Goal: Task Accomplishment & Management: Manage account settings

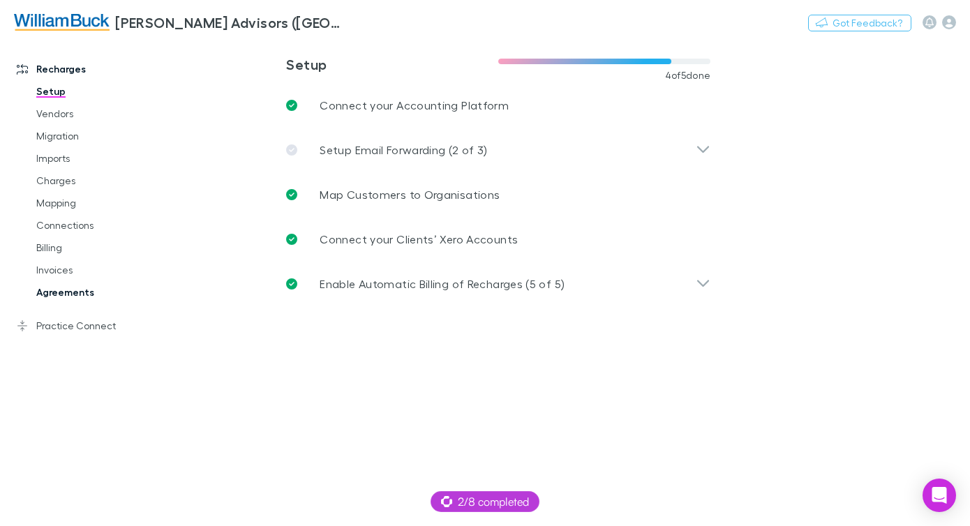
click at [73, 293] on link "Agreements" at bounding box center [95, 292] width 147 height 22
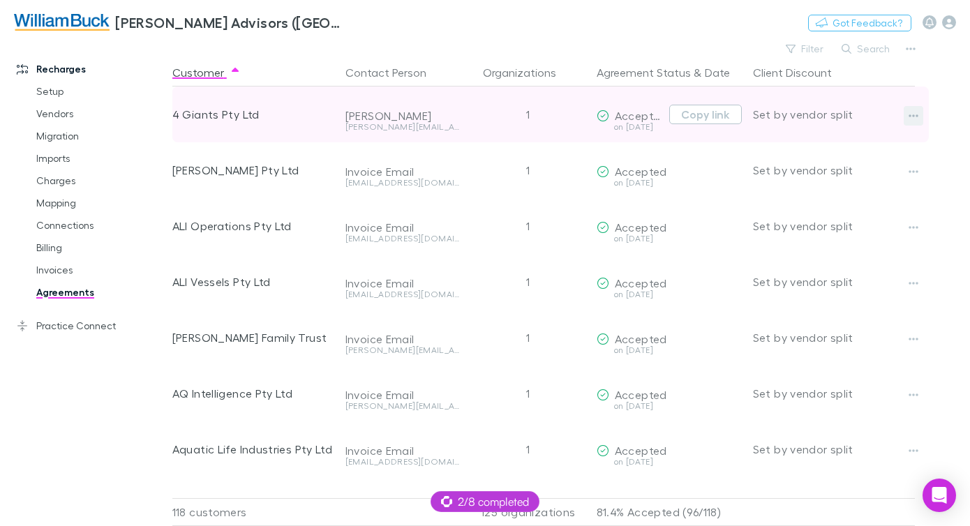
click at [915, 120] on icon "button" at bounding box center [913, 115] width 10 height 11
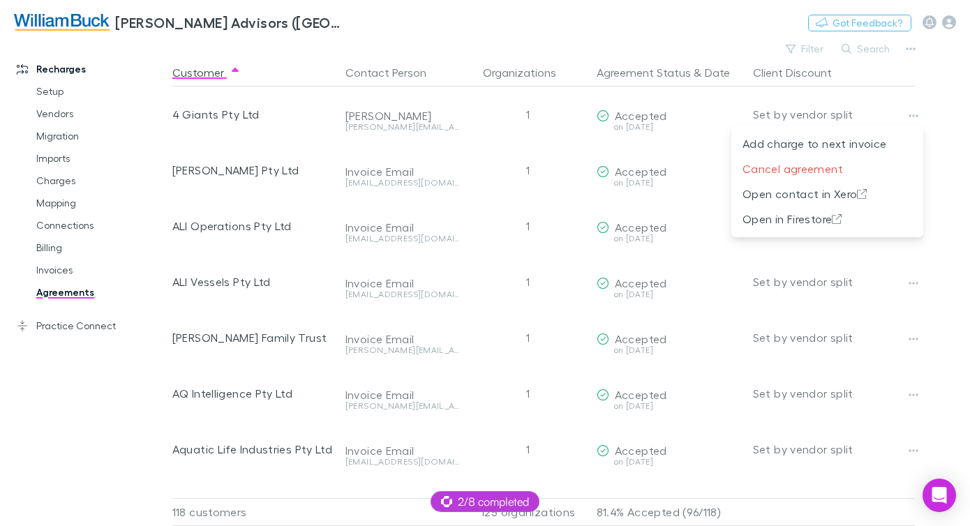
click at [935, 101] on div at bounding box center [485, 263] width 970 height 526
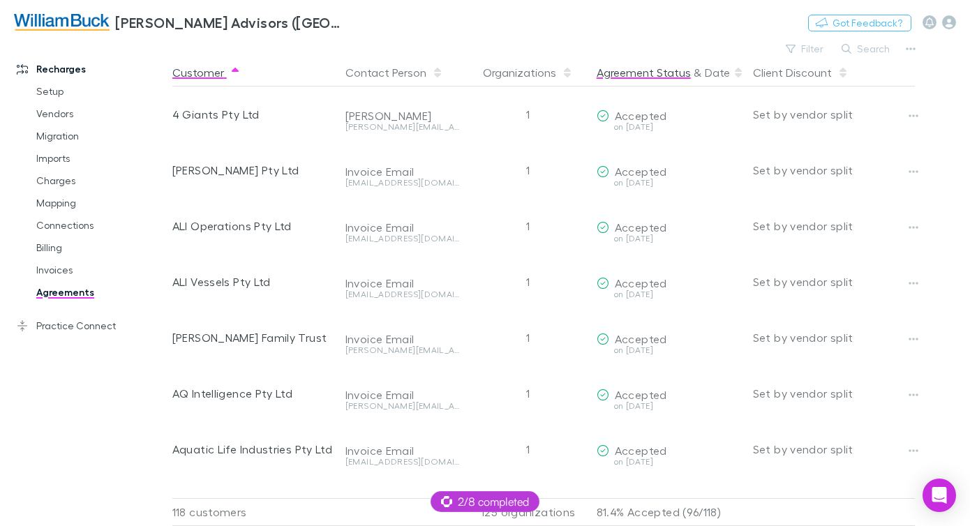
click at [658, 75] on button "Agreement Status" at bounding box center [643, 73] width 94 height 28
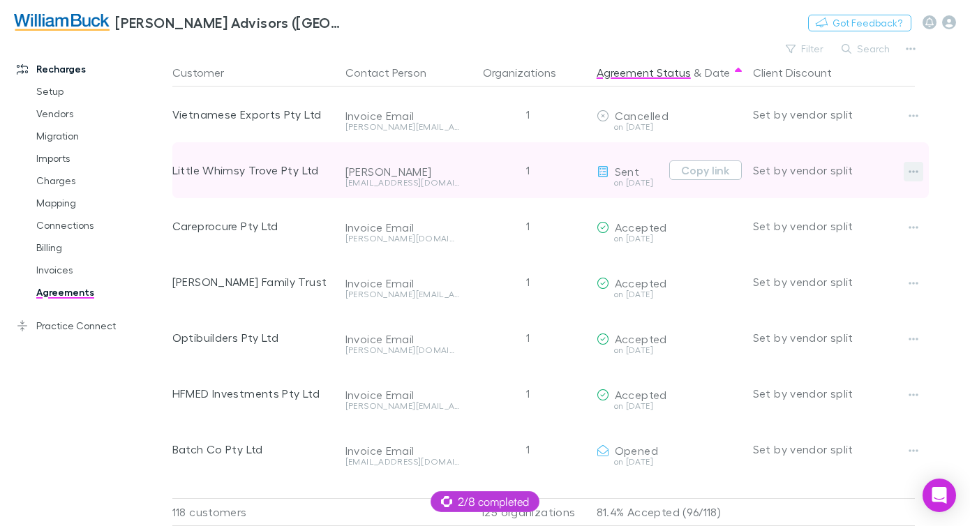
click at [914, 168] on icon "button" at bounding box center [913, 171] width 10 height 11
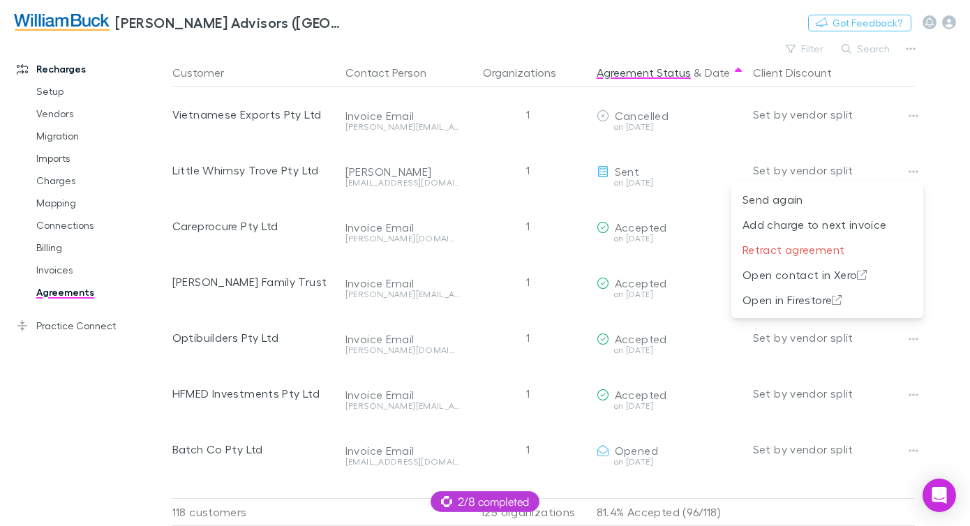
click at [946, 133] on div at bounding box center [485, 263] width 970 height 526
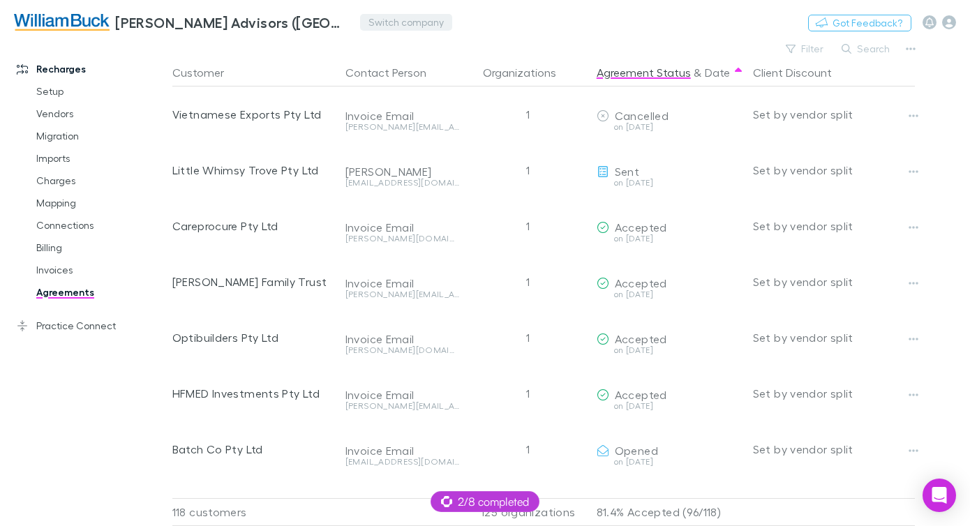
click at [370, 15] on button "Switch company" at bounding box center [406, 22] width 92 height 17
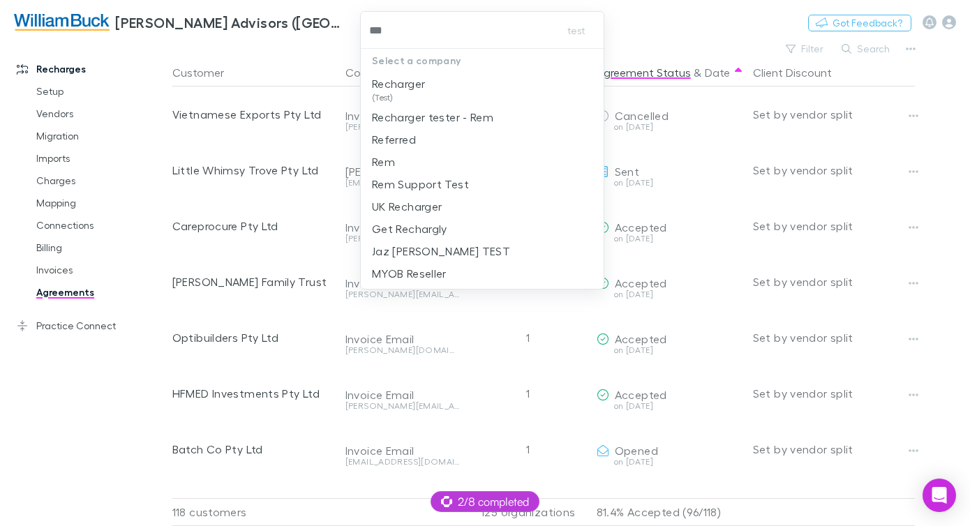
type input "****"
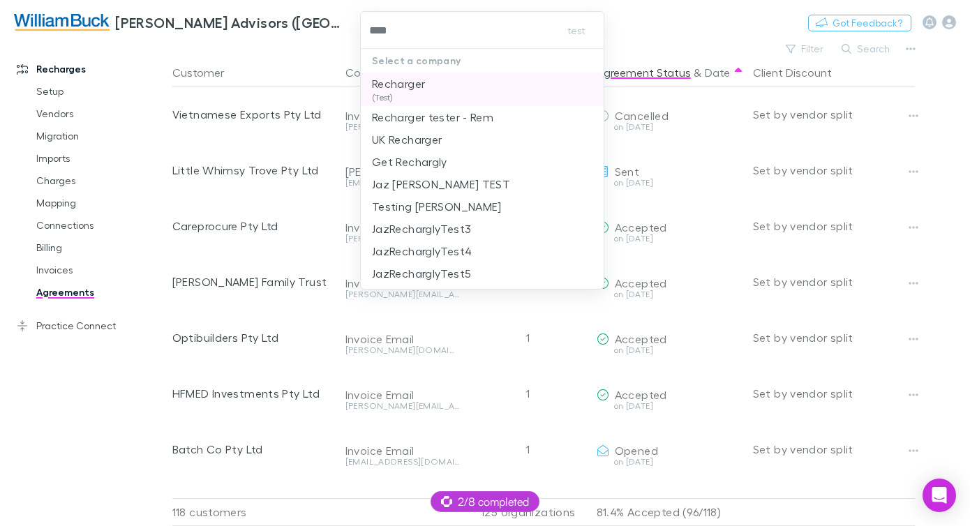
click at [446, 78] on li "Recharger (Test)" at bounding box center [482, 89] width 243 height 33
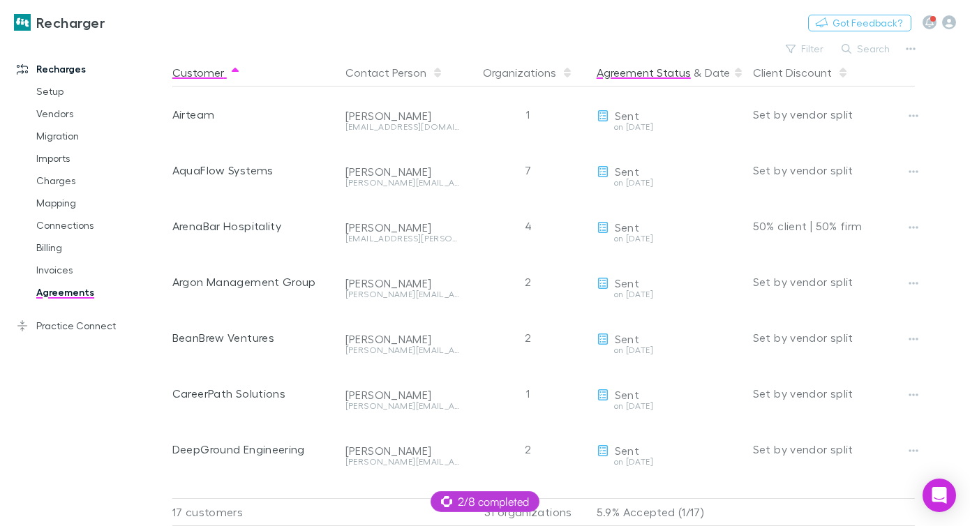
click at [634, 68] on button "Agreement Status" at bounding box center [643, 73] width 94 height 28
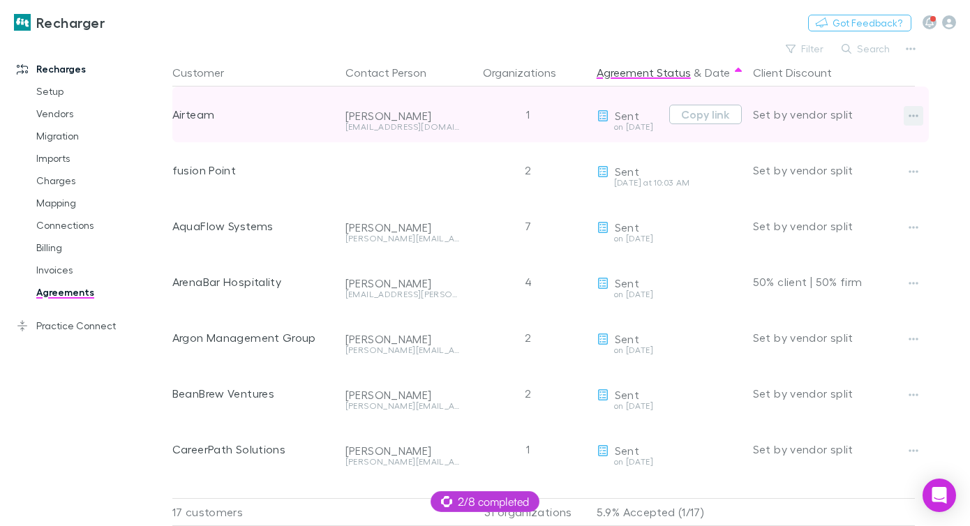
click at [914, 114] on icon "button" at bounding box center [913, 115] width 10 height 11
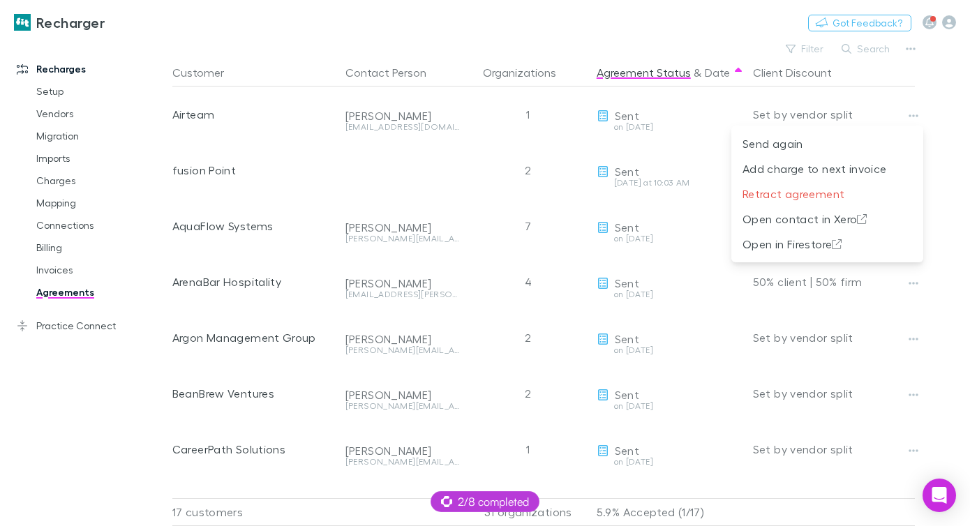
click at [619, 38] on div at bounding box center [485, 263] width 970 height 526
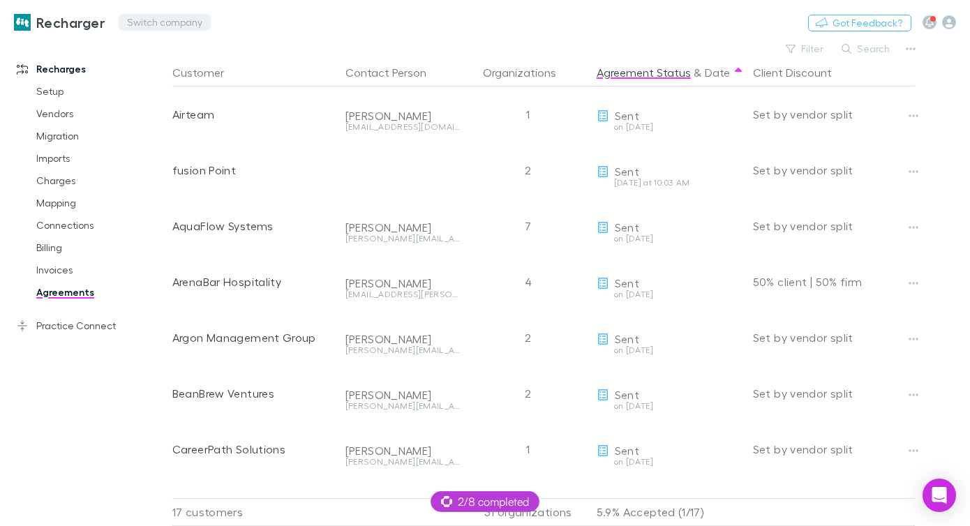
click at [151, 21] on button "Switch company" at bounding box center [165, 22] width 92 height 17
type input "****"
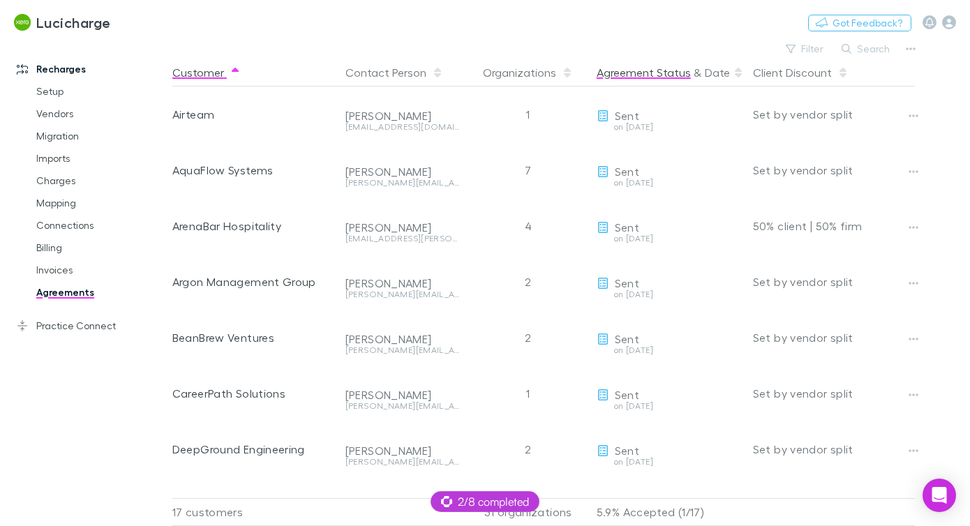
click at [651, 79] on button "Agreement Status" at bounding box center [643, 73] width 94 height 28
click at [725, 77] on button "Date" at bounding box center [717, 73] width 25 height 28
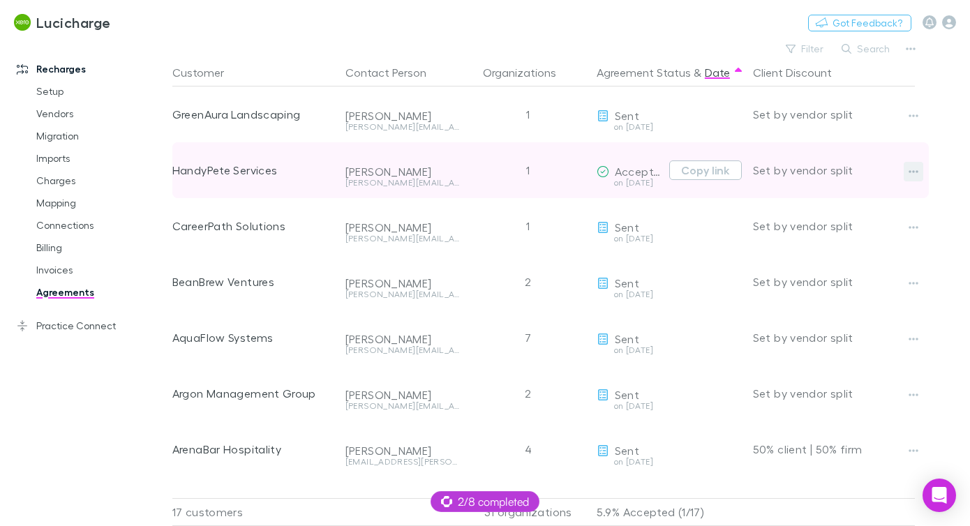
click at [906, 171] on button "button" at bounding box center [913, 172] width 20 height 20
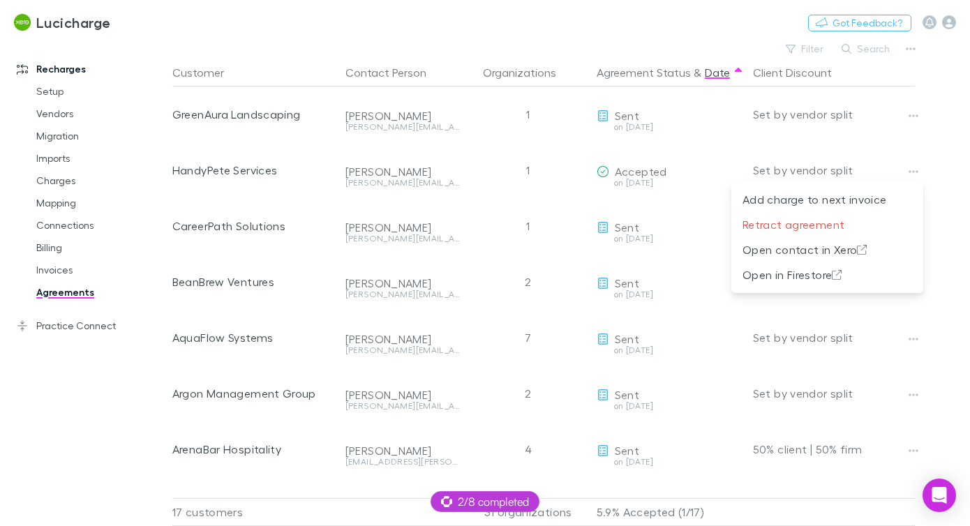
click at [712, 26] on div at bounding box center [485, 263] width 970 height 526
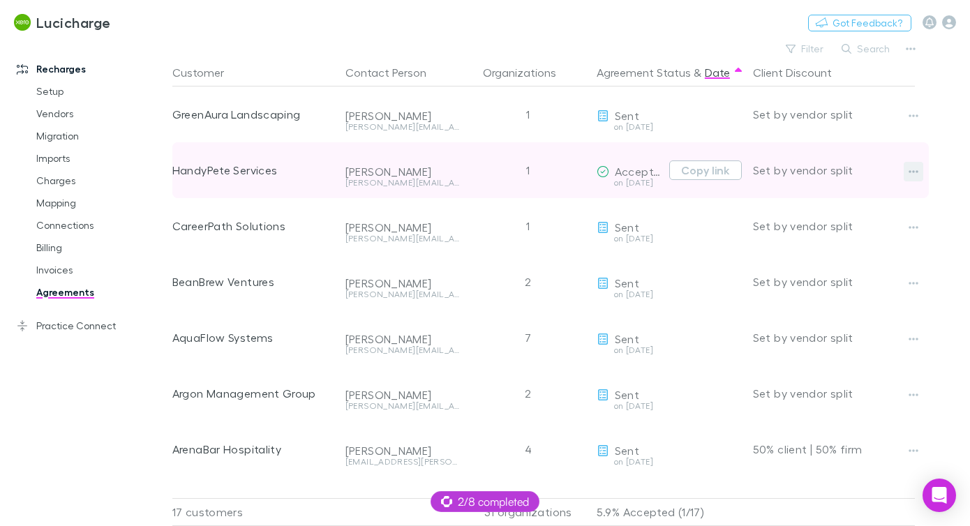
click at [920, 174] on button "button" at bounding box center [913, 172] width 20 height 20
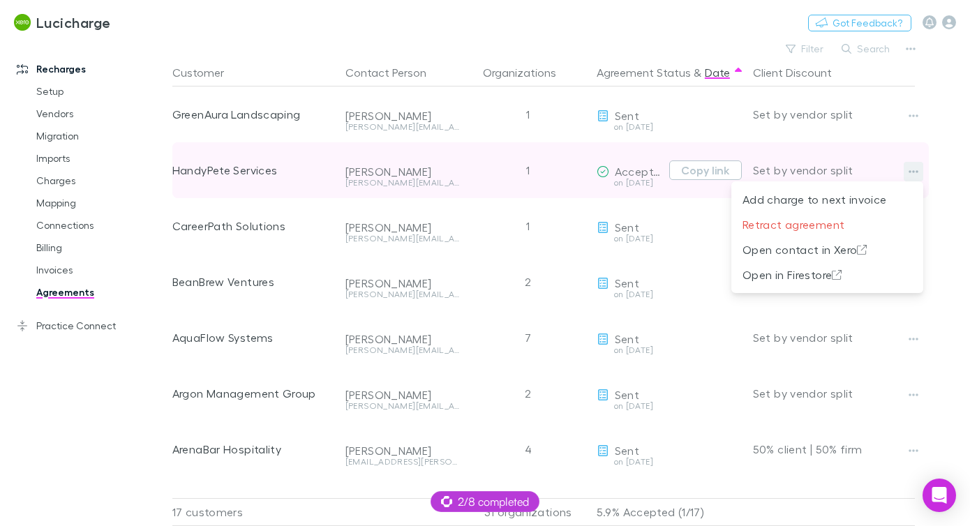
click at [920, 174] on div at bounding box center [485, 263] width 970 height 526
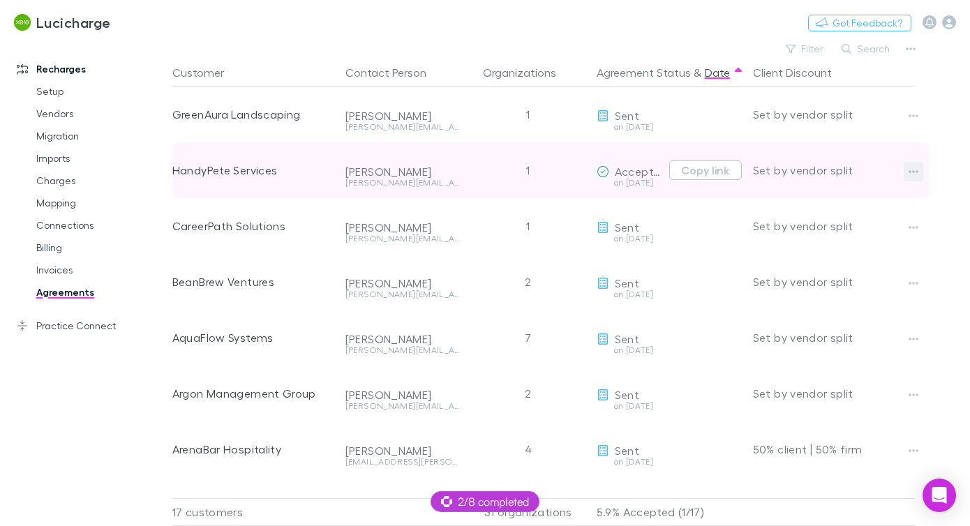
click at [910, 169] on icon "button" at bounding box center [913, 171] width 10 height 11
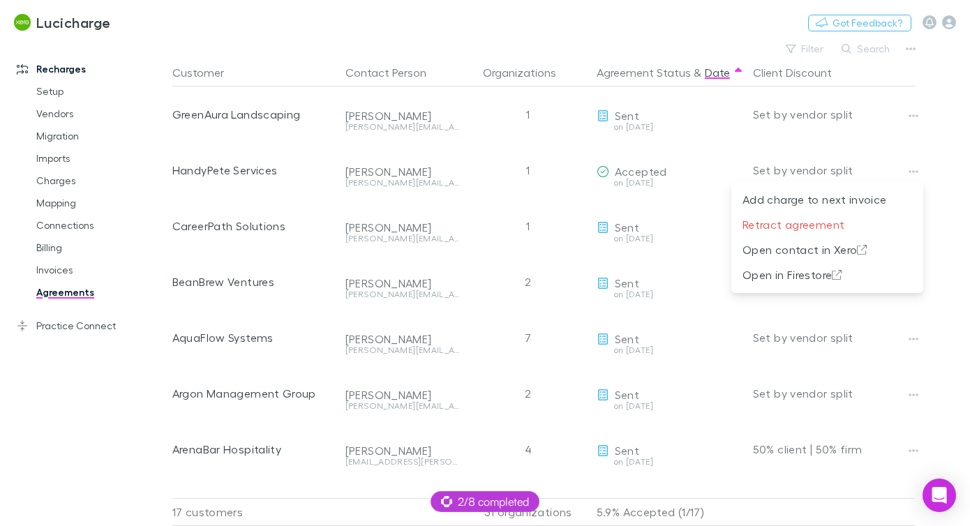
click at [116, 279] on div at bounding box center [485, 263] width 970 height 526
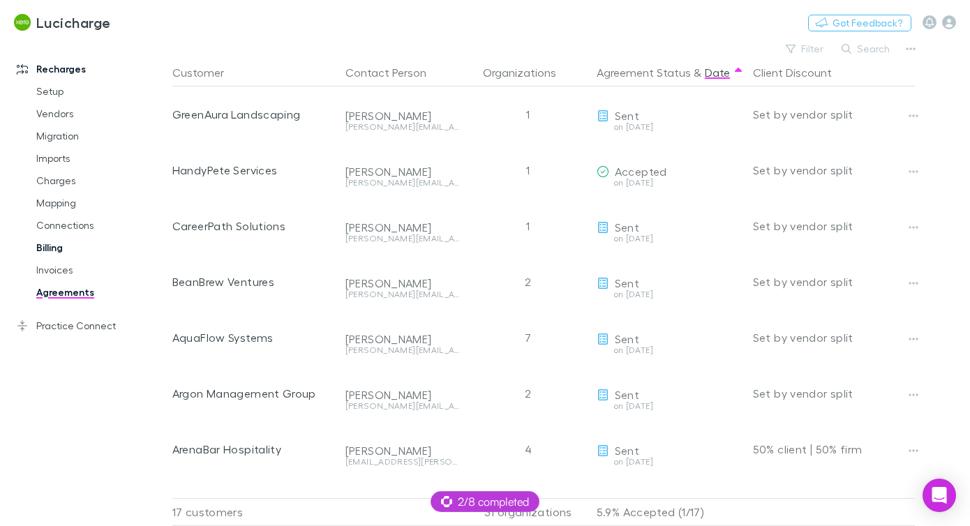
click at [59, 256] on link "Billing" at bounding box center [95, 248] width 147 height 22
